Goal: Information Seeking & Learning: Find specific fact

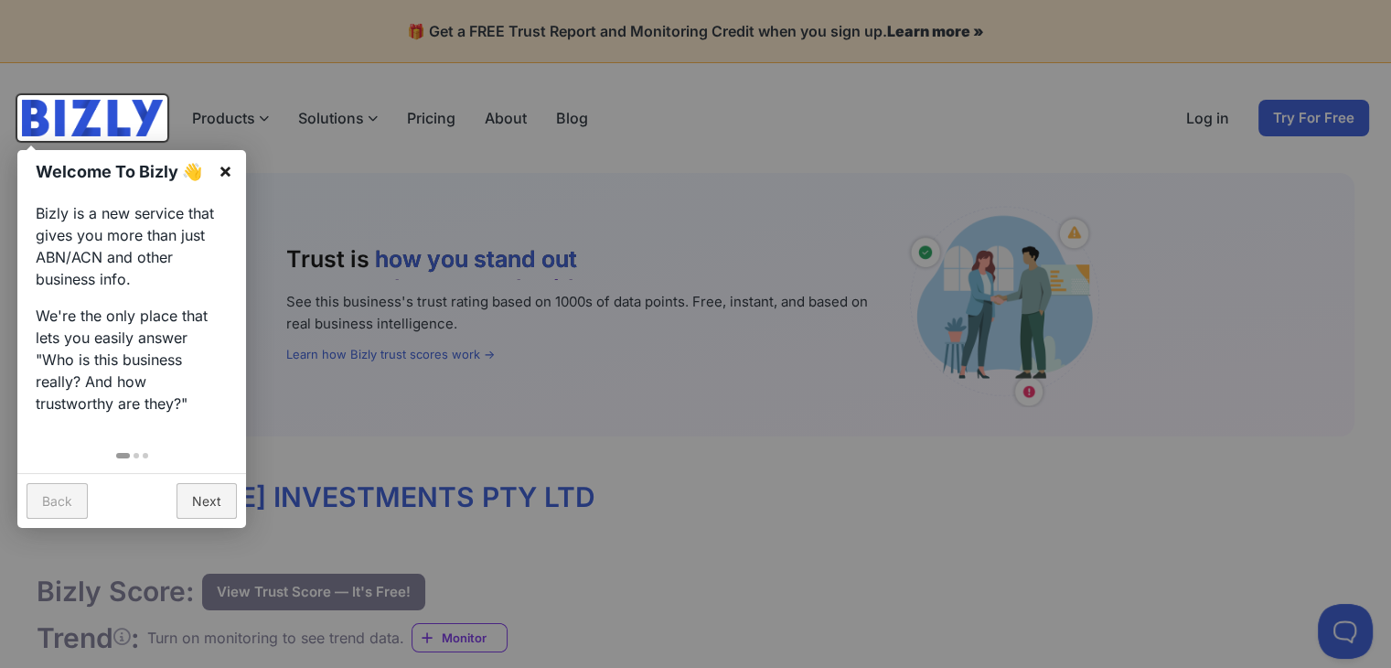
click at [220, 167] on link "×" at bounding box center [225, 170] width 41 height 41
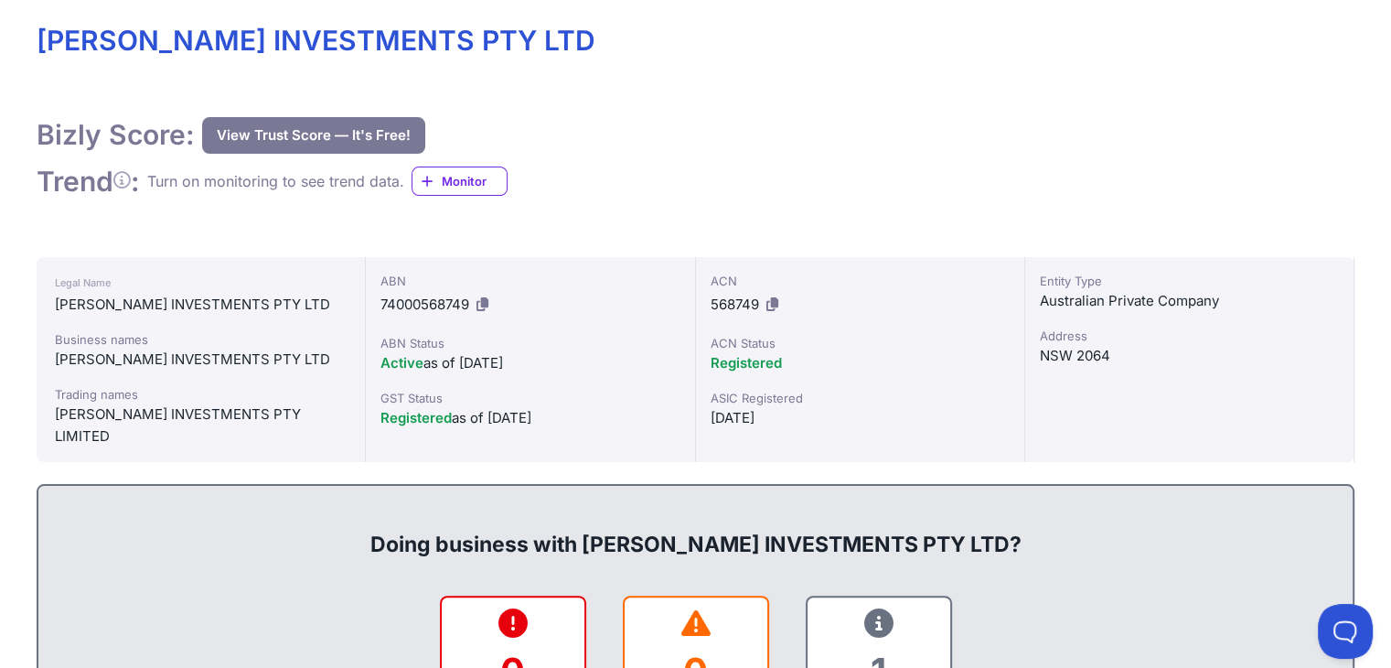
scroll to position [457, 0]
click at [470, 414] on div "Registered as of [DATE]" at bounding box center [529, 417] width 299 height 22
click at [471, 414] on div "Registered as of [DATE]" at bounding box center [529, 417] width 299 height 22
click at [473, 414] on div "Registered as of [DATE]" at bounding box center [529, 417] width 299 height 22
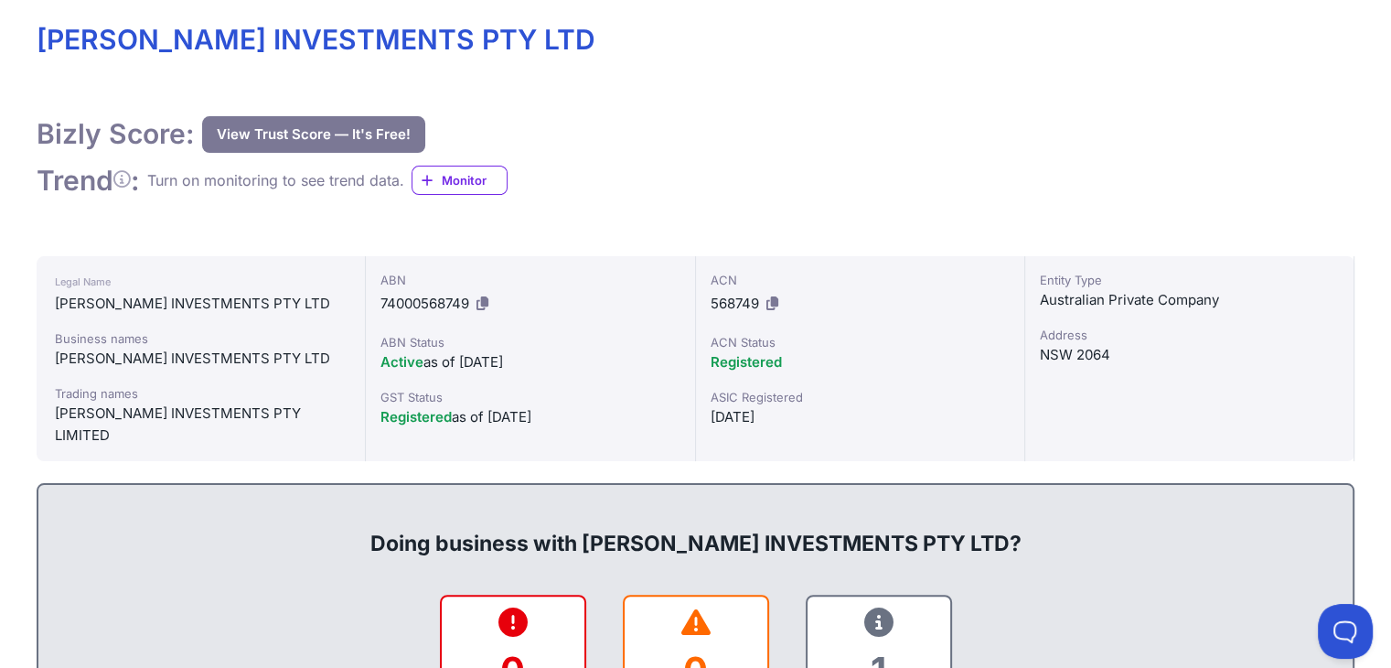
click at [491, 357] on div "Active as of [DATE]" at bounding box center [529, 362] width 299 height 22
click at [487, 358] on div "Active as of [DATE]" at bounding box center [529, 362] width 299 height 22
click at [738, 306] on span "568749" at bounding box center [734, 302] width 48 height 17
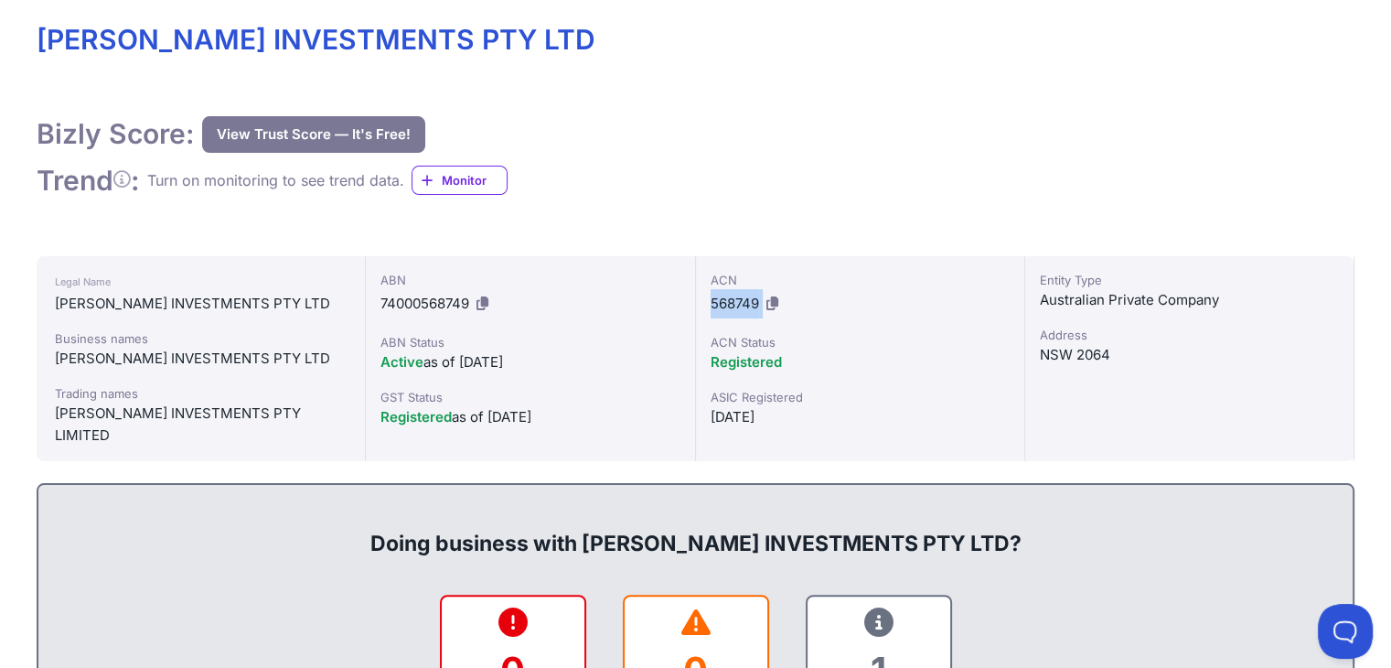
click at [738, 306] on span "568749" at bounding box center [734, 302] width 48 height 17
click at [722, 306] on span "568749" at bounding box center [734, 302] width 48 height 17
